Goal: Information Seeking & Learning: Learn about a topic

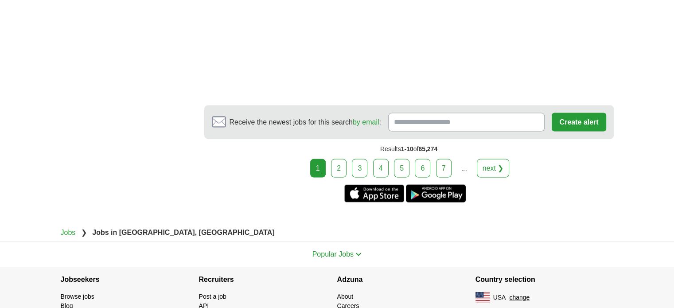
scroll to position [1771, 0]
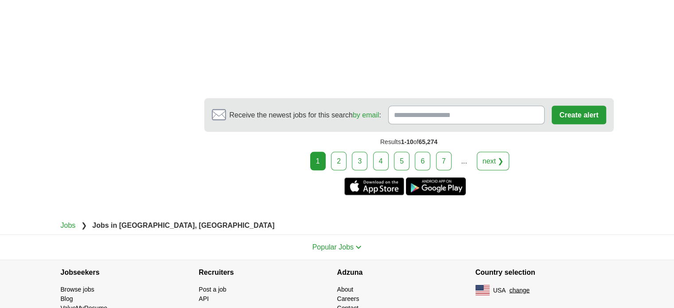
click at [337, 152] on link "2" at bounding box center [339, 161] width 16 height 19
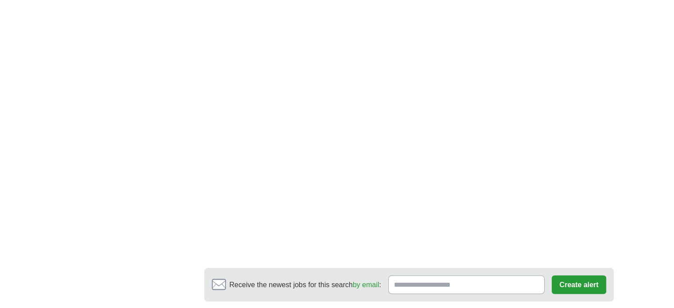
scroll to position [1550, 0]
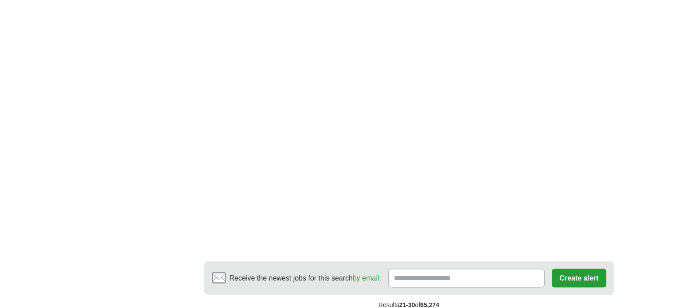
scroll to position [1727, 0]
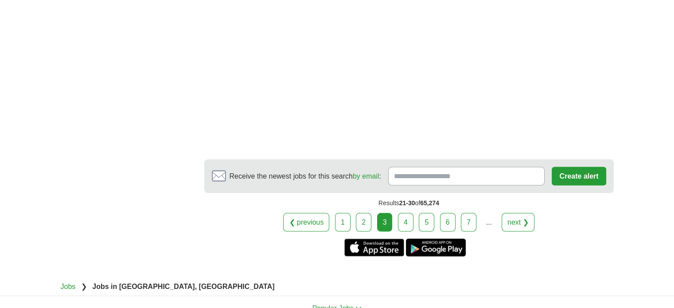
click at [404, 213] on link "4" at bounding box center [406, 222] width 16 height 19
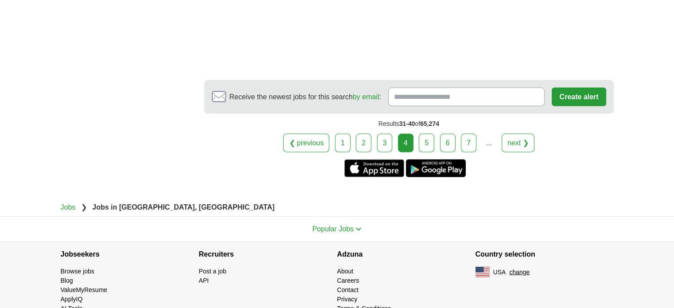
scroll to position [1816, 0]
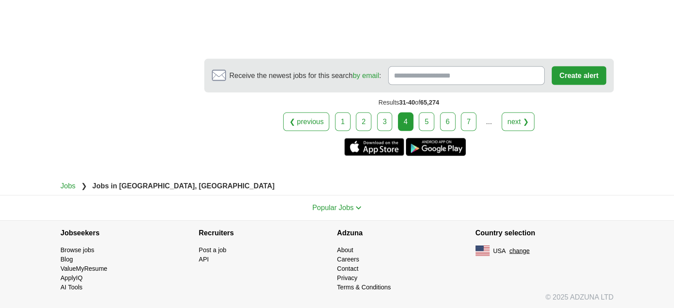
click at [429, 131] on link "5" at bounding box center [427, 121] width 16 height 19
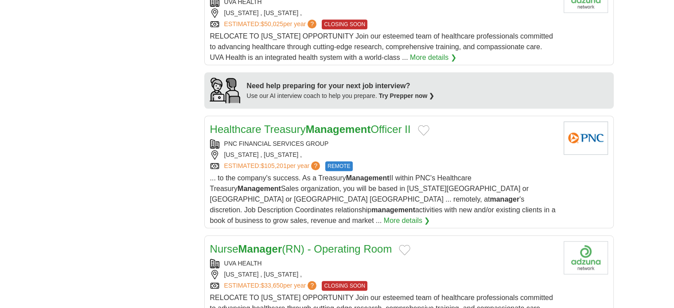
scroll to position [753, 0]
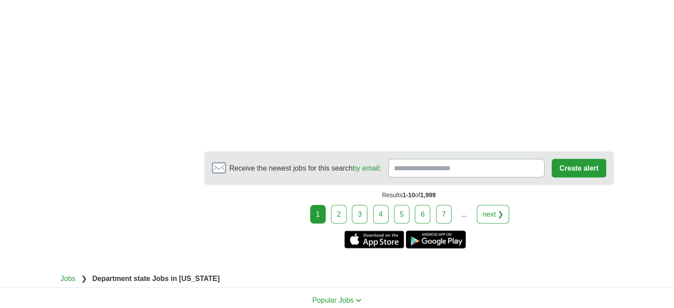
scroll to position [1594, 0]
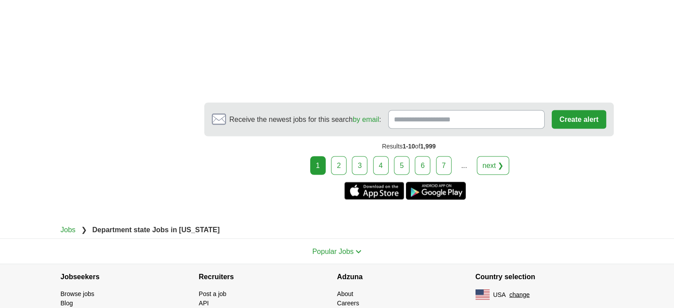
click at [340, 156] on link "2" at bounding box center [339, 165] width 16 height 19
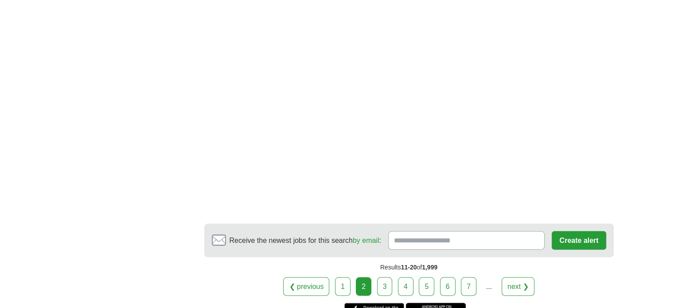
scroll to position [1727, 0]
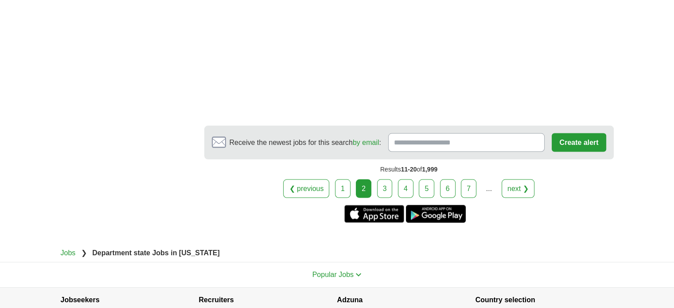
click at [389, 179] on link "3" at bounding box center [385, 188] width 16 height 19
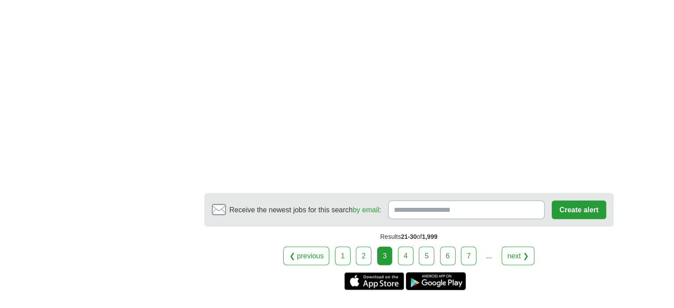
scroll to position [1506, 0]
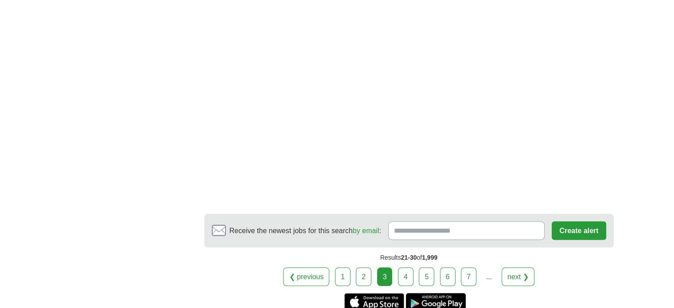
click at [407, 267] on link "4" at bounding box center [406, 276] width 16 height 19
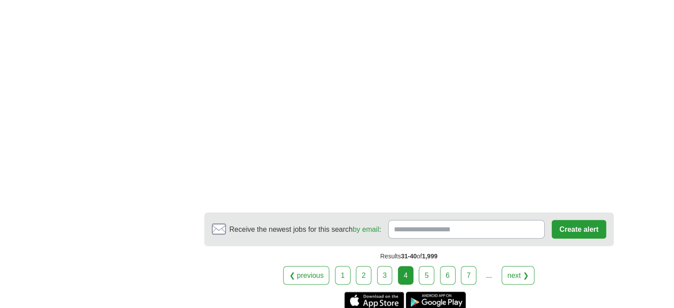
scroll to position [1594, 0]
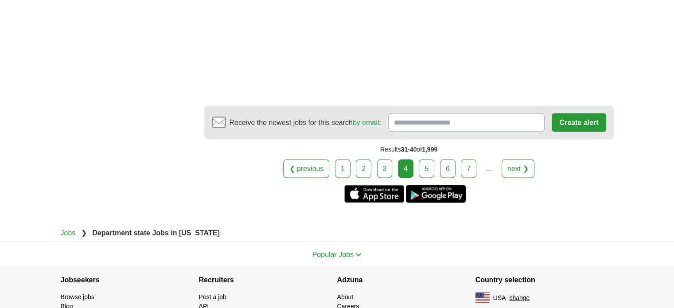
click at [427, 159] on link "5" at bounding box center [427, 168] width 16 height 19
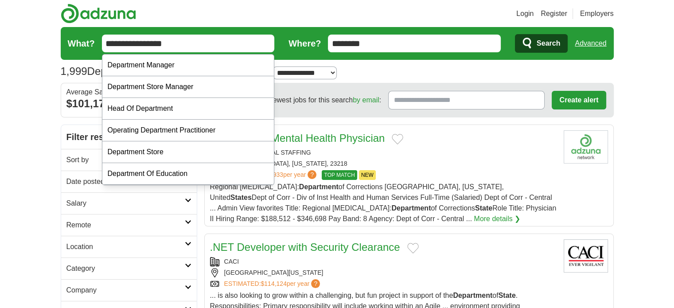
drag, startPoint x: 104, startPoint y: 42, endPoint x: 188, endPoint y: 44, distance: 84.2
click at [188, 44] on input "**********" at bounding box center [188, 44] width 173 height 18
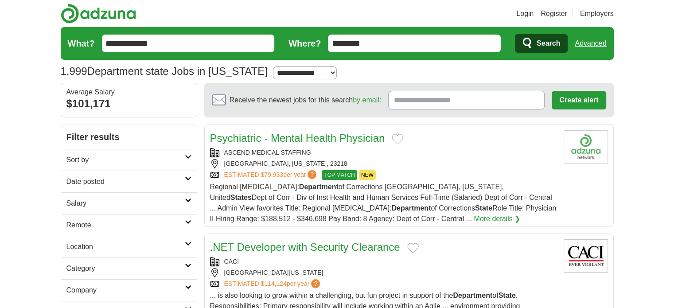
type input "**********"
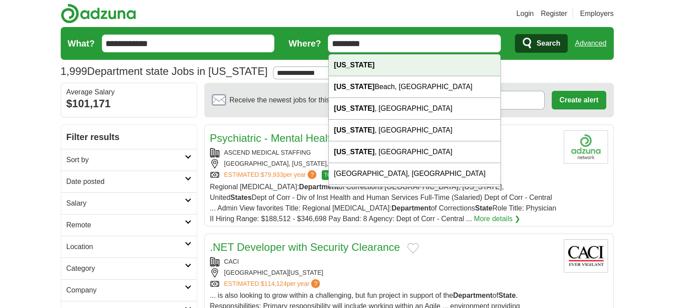
drag, startPoint x: 377, startPoint y: 44, endPoint x: 329, endPoint y: 70, distance: 55.1
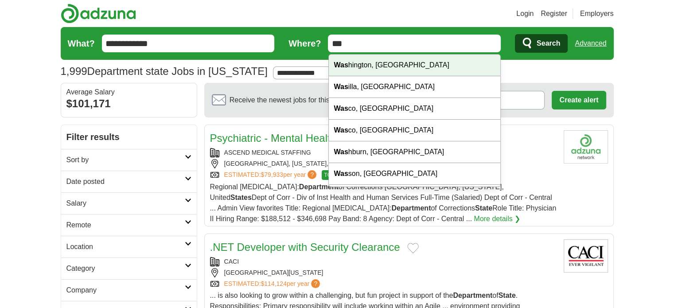
click at [357, 66] on div "Was hington, DC" at bounding box center [415, 65] width 172 height 22
type input "**********"
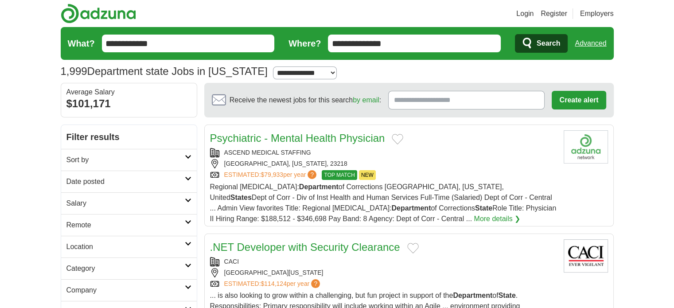
click at [546, 41] on span "Search" at bounding box center [547, 44] width 23 height 18
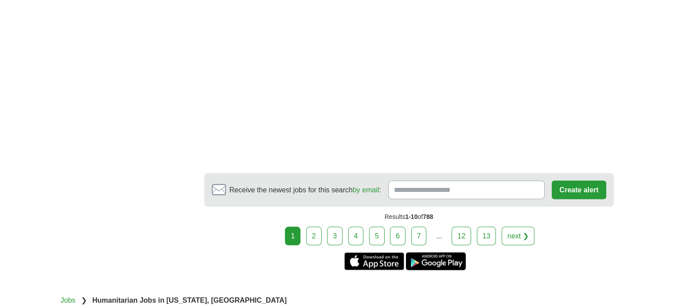
scroll to position [1727, 0]
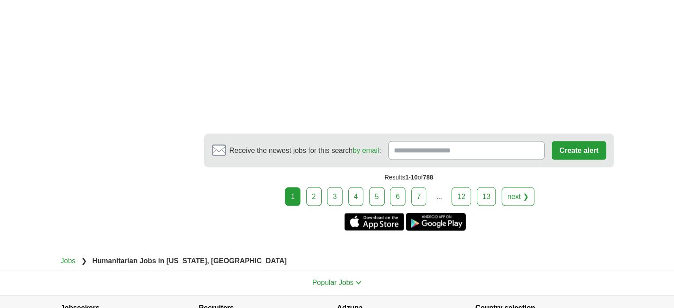
click at [322, 187] on link "2" at bounding box center [314, 196] width 16 height 19
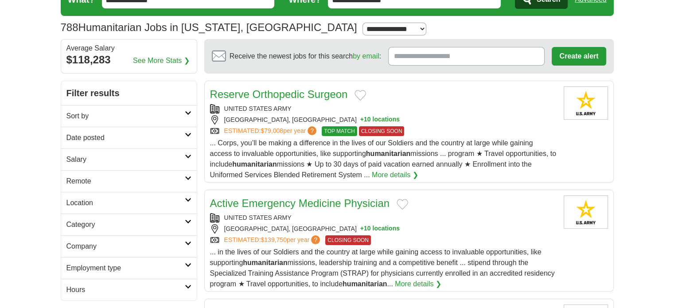
scroll to position [44, 0]
